Goal: Information Seeking & Learning: Understand process/instructions

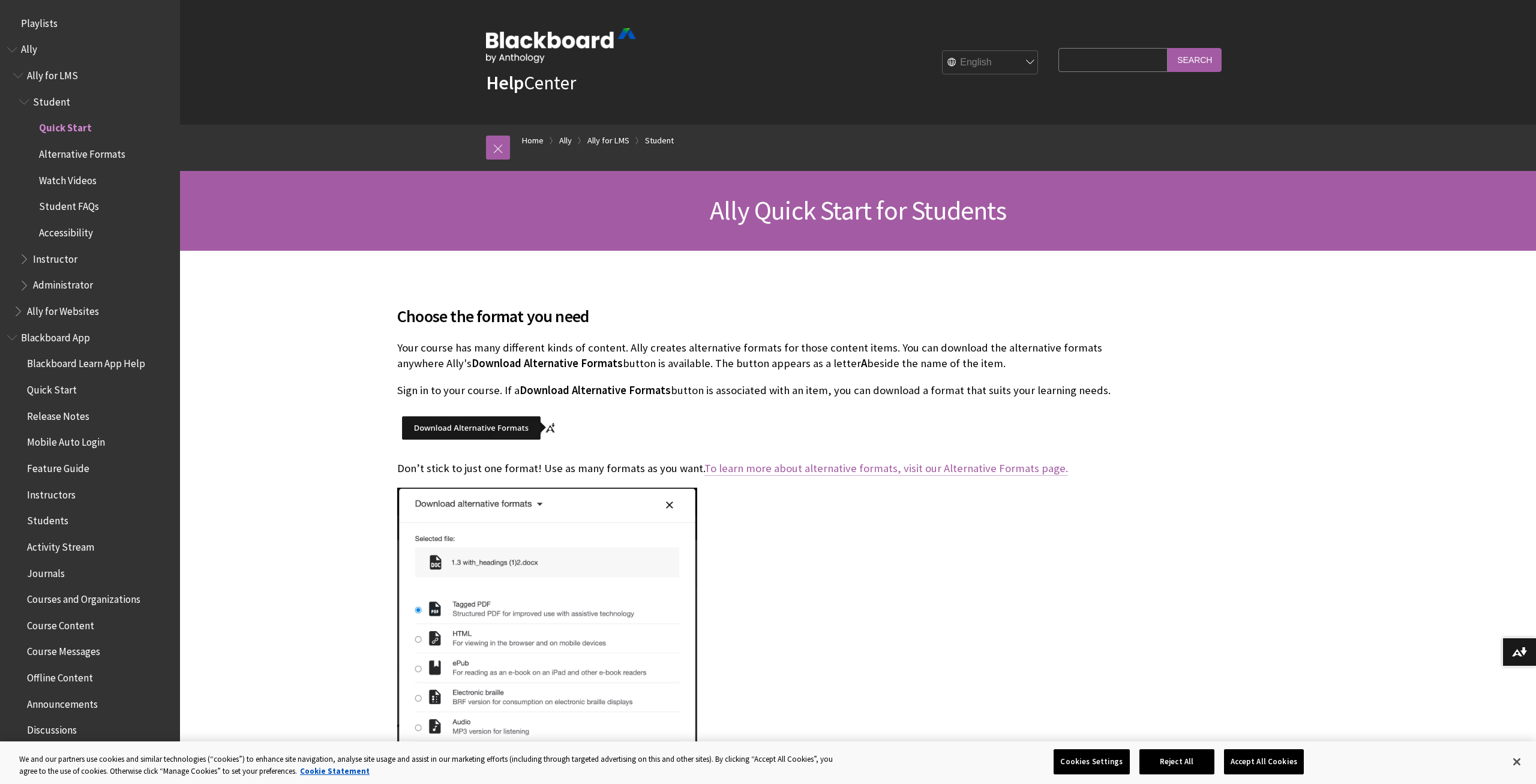
scroll to position [100, 0]
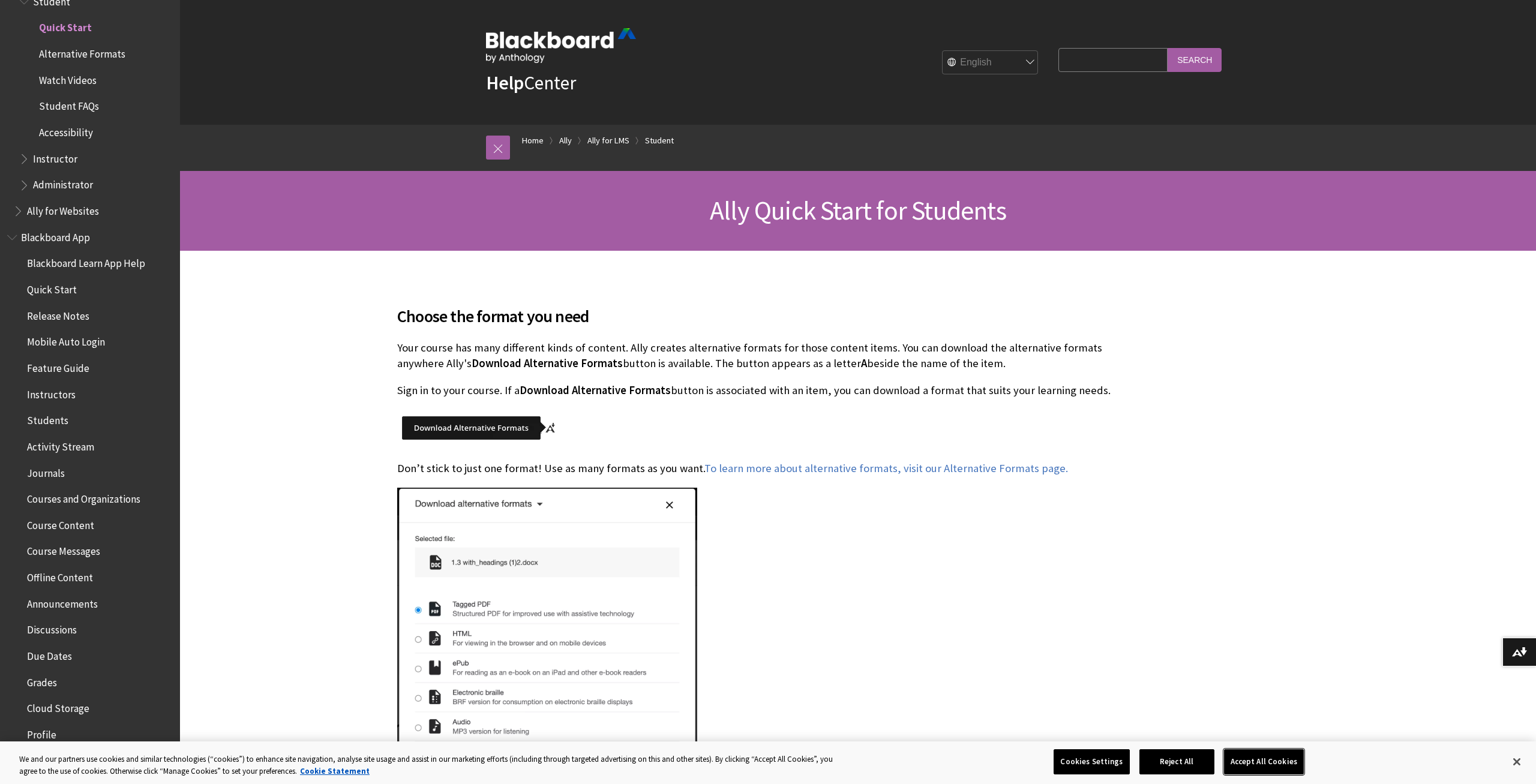
click at [1259, 762] on button "Accept All Cookies" at bounding box center [1263, 762] width 80 height 25
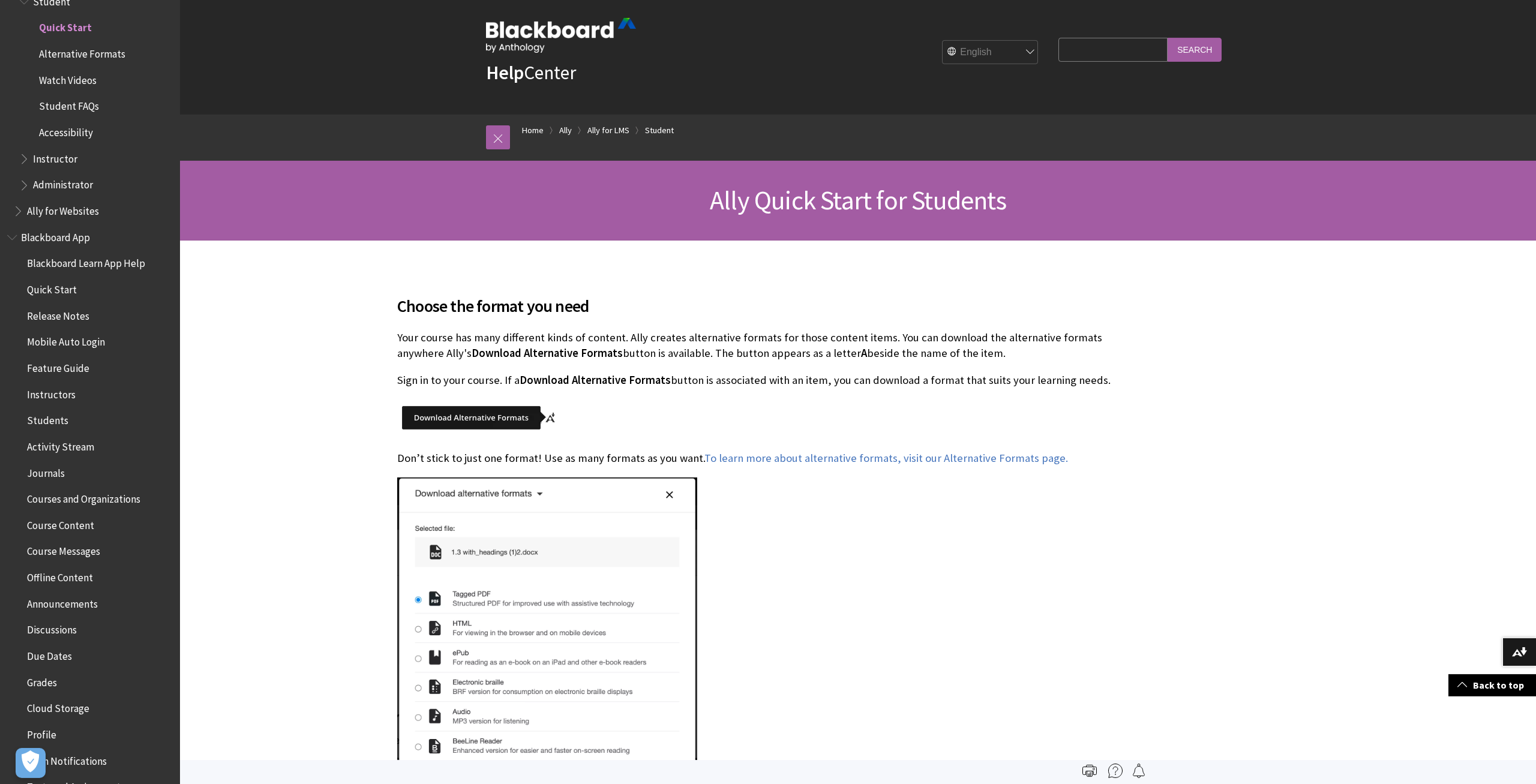
scroll to position [0, 0]
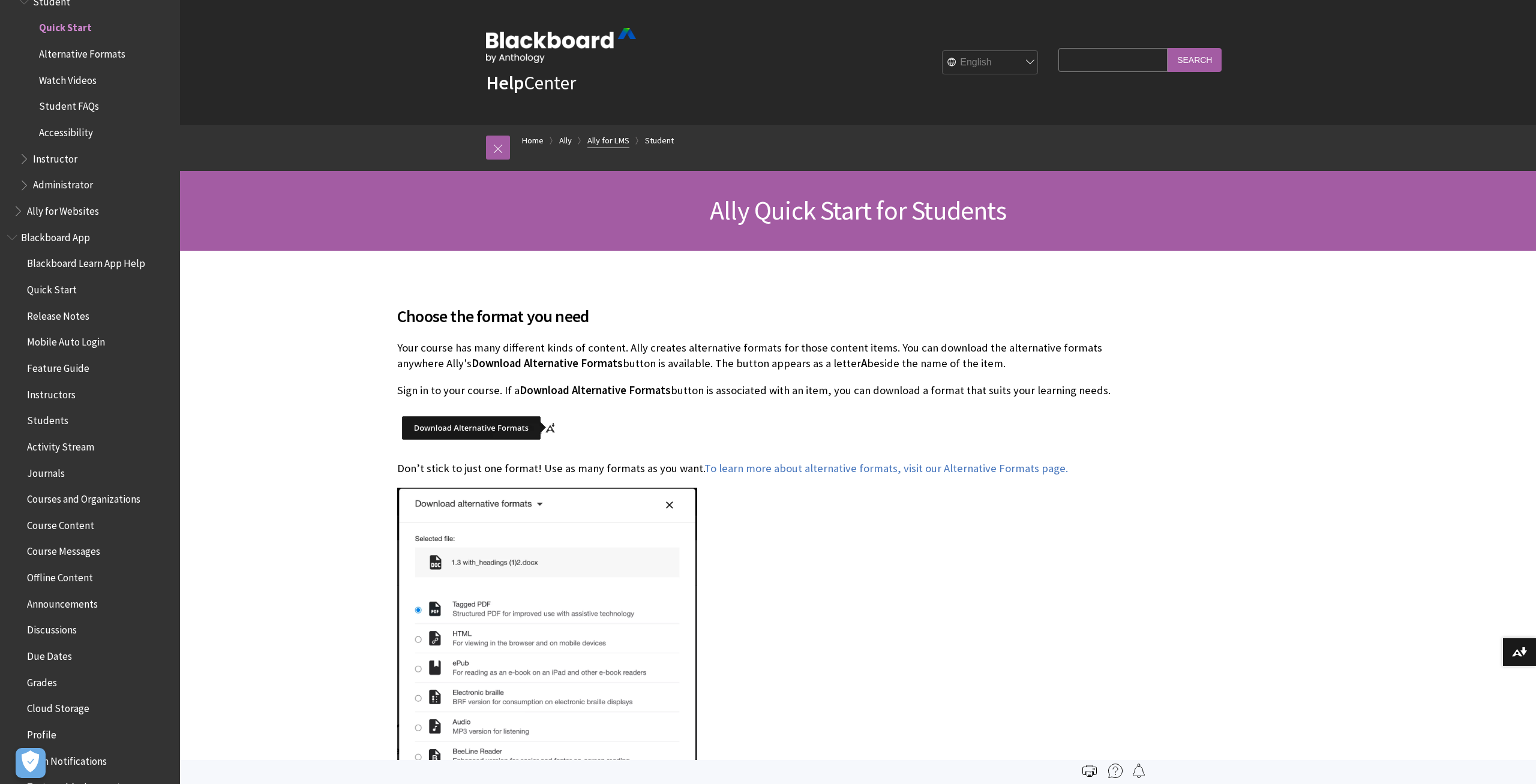
click at [605, 142] on link "Ally for LMS" at bounding box center [608, 141] width 42 height 15
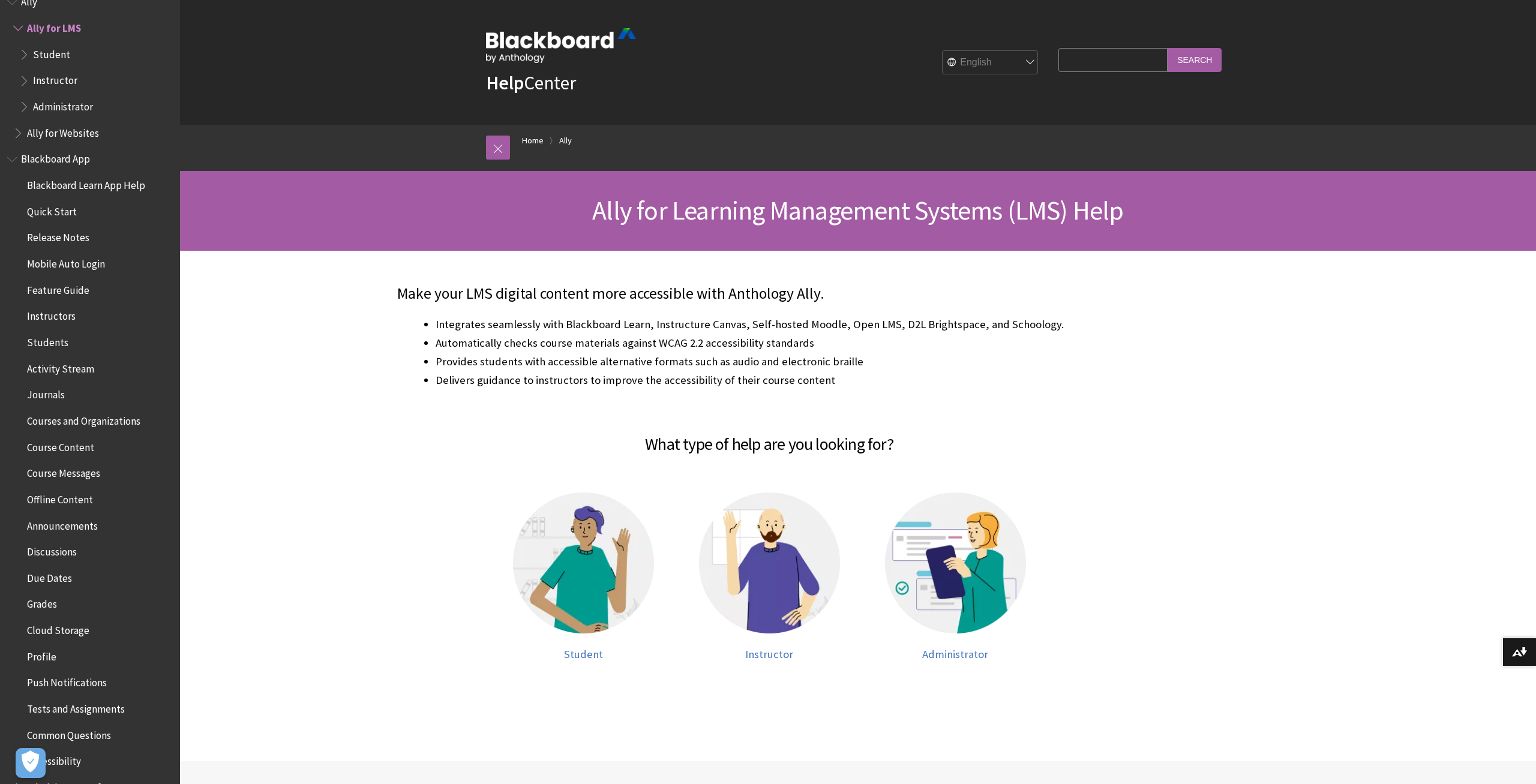
click at [19, 26] on span "Book outline for Anthology Ally Help" at bounding box center [20, 25] width 13 height 15
click at [59, 131] on span "Quick Start" at bounding box center [52, 131] width 50 height 16
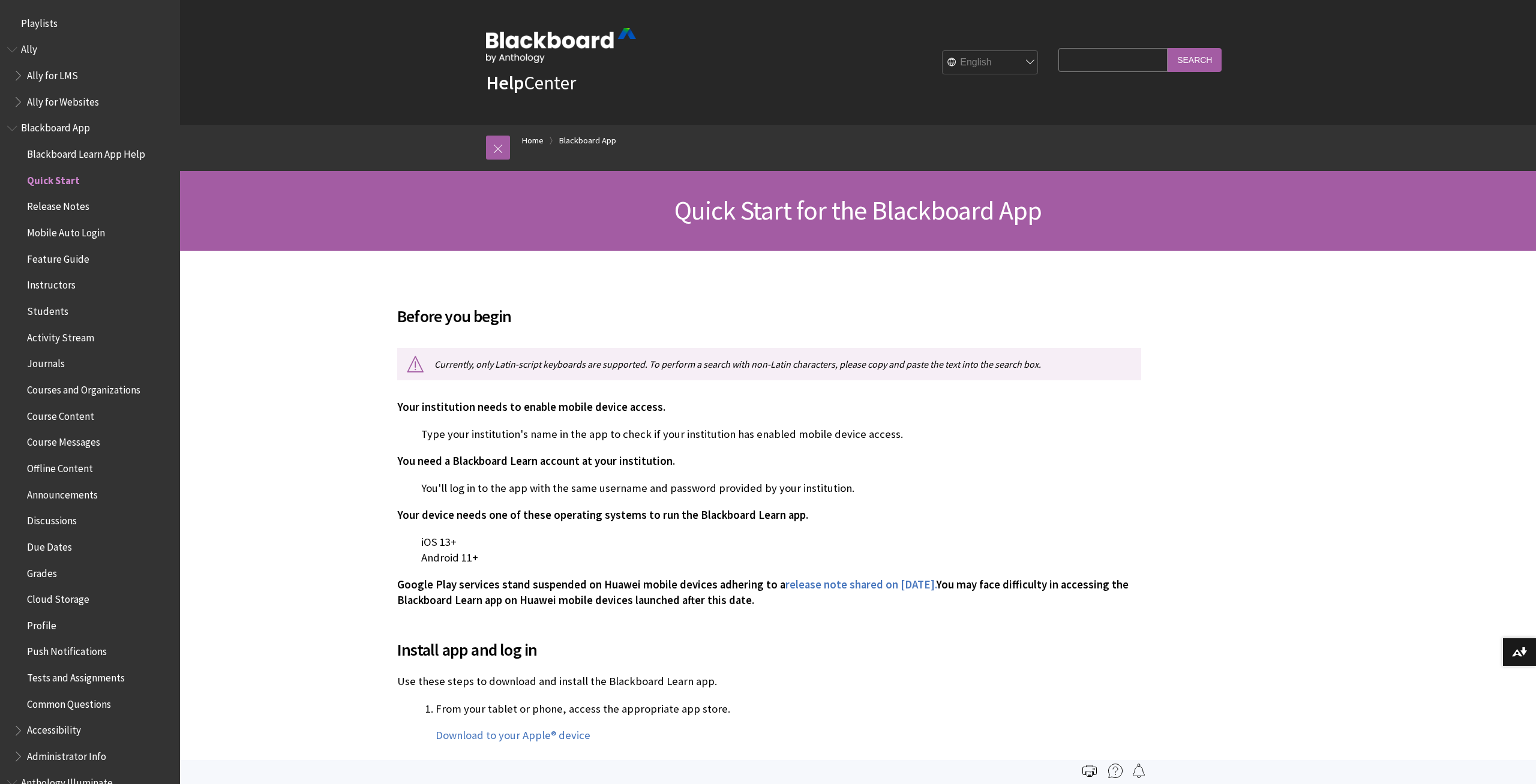
scroll to position [152, 0]
